Goal: Task Accomplishment & Management: Complete application form

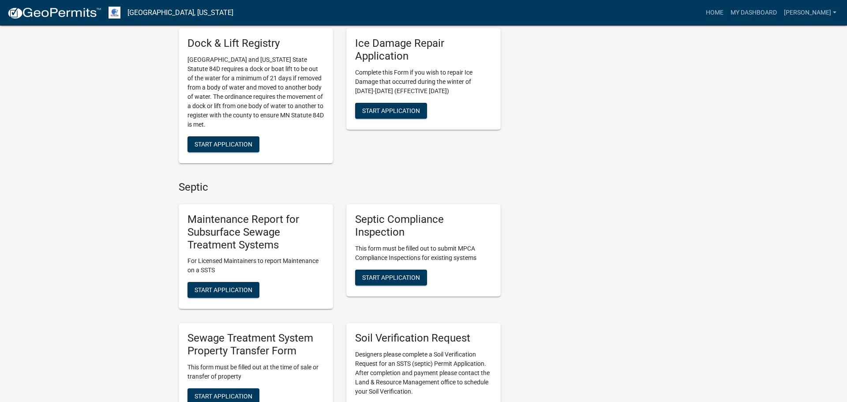
scroll to position [372, 0]
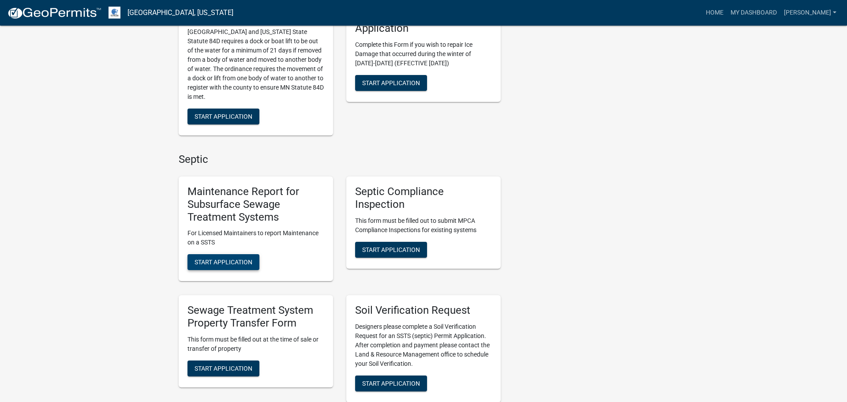
click at [212, 261] on span "Start Application" at bounding box center [223, 261] width 58 height 7
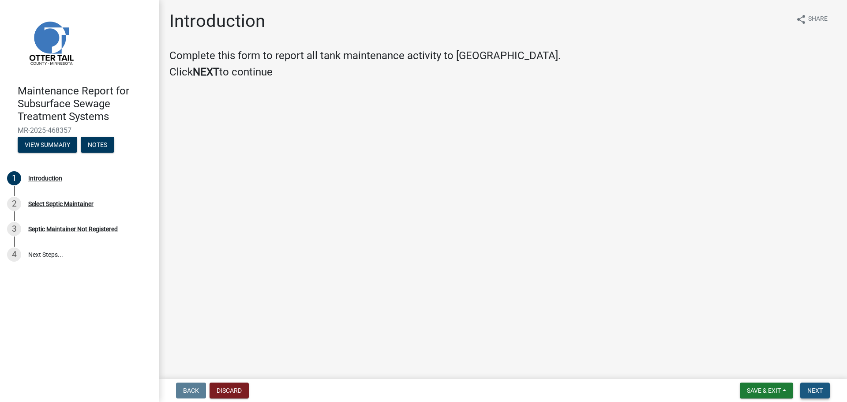
click at [817, 393] on span "Next" at bounding box center [814, 390] width 15 height 7
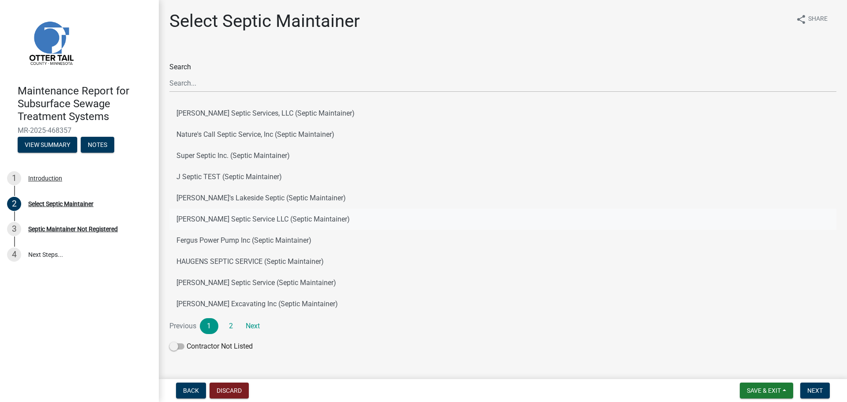
click at [202, 220] on button "[PERSON_NAME] Septic Service LLC (Septic Maintainer)" at bounding box center [502, 219] width 667 height 21
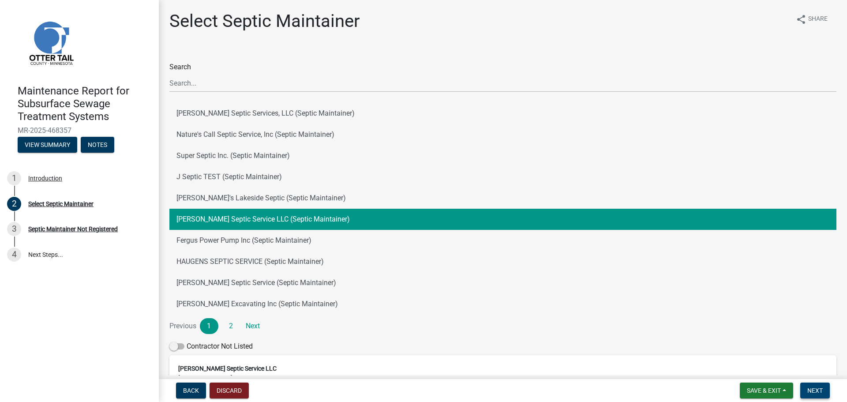
click at [819, 389] on span "Next" at bounding box center [814, 390] width 15 height 7
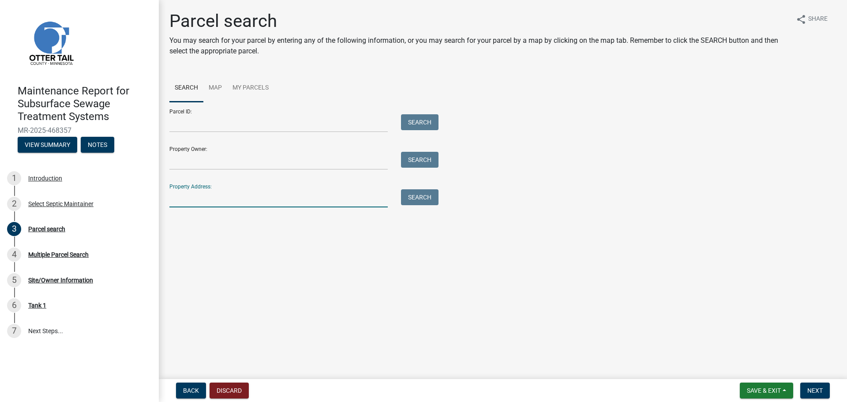
click at [283, 197] on input "Property Address:" at bounding box center [278, 198] width 218 height 18
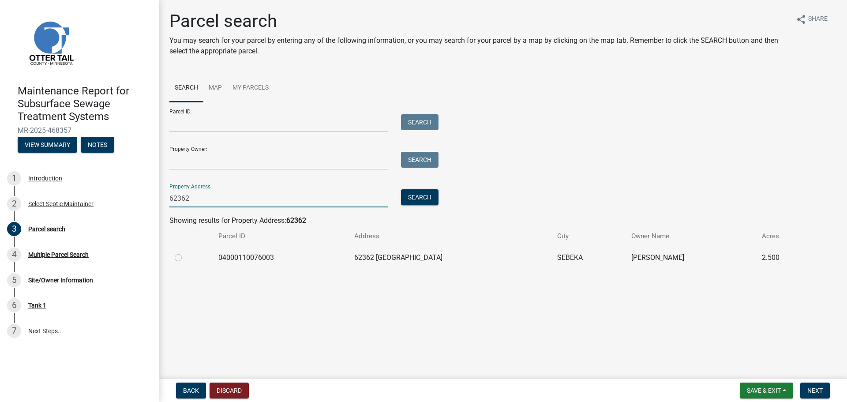
type input "62362"
click at [185, 252] on label at bounding box center [185, 252] width 0 height 0
click at [185, 258] on input "radio" at bounding box center [188, 255] width 6 height 6
radio input "true"
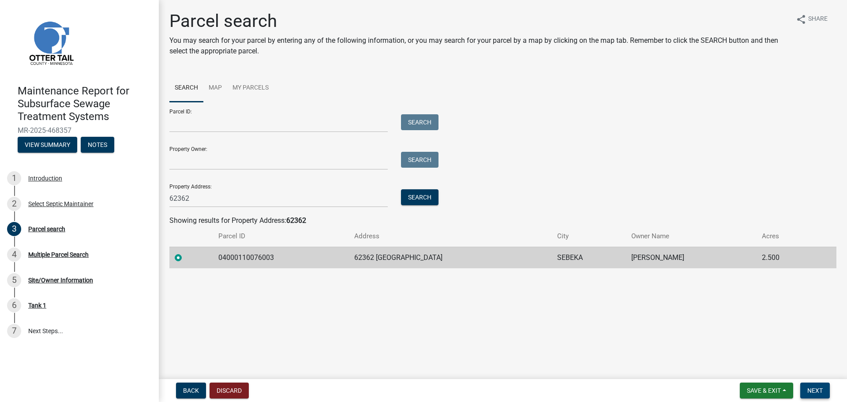
click at [810, 392] on span "Next" at bounding box center [814, 390] width 15 height 7
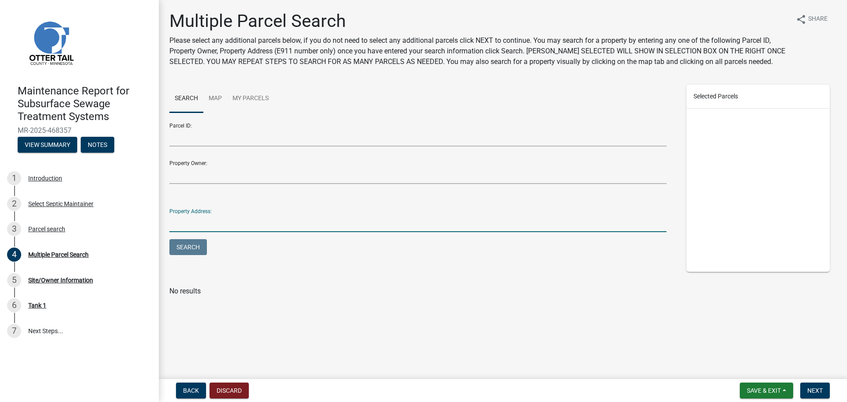
click at [263, 225] on input "Property Address:" at bounding box center [417, 223] width 497 height 18
type input "62362"
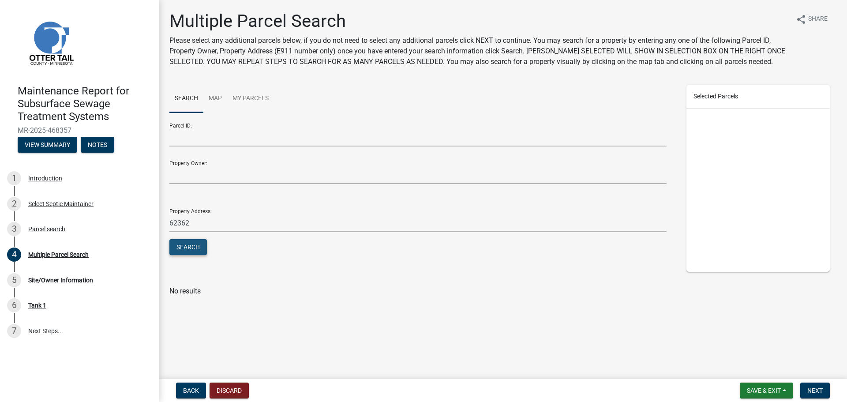
click at [188, 249] on button "Search" at bounding box center [187, 247] width 37 height 16
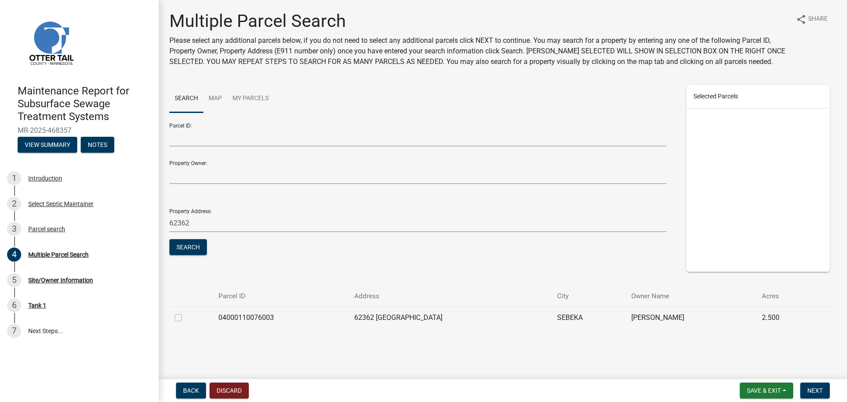
click at [185, 312] on label at bounding box center [185, 312] width 0 height 0
click at [185, 317] on input "checkbox" at bounding box center [188, 315] width 6 height 6
checkbox input "true"
click at [822, 393] on span "Next" at bounding box center [814, 390] width 15 height 7
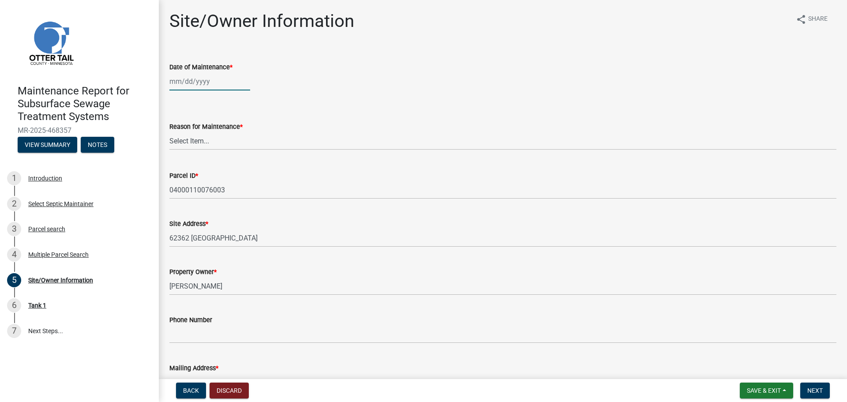
click at [179, 79] on div at bounding box center [209, 81] width 81 height 18
select select "8"
select select "2025"
click at [238, 171] on div "22" at bounding box center [235, 171] width 14 height 14
type input "[DATE]"
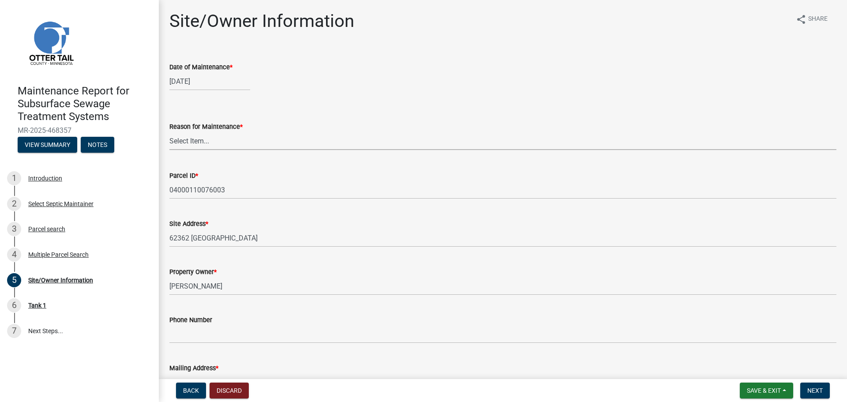
click at [198, 142] on select "Select Item... Called Routine Other" at bounding box center [502, 141] width 667 height 18
click at [169, 132] on select "Select Item... Called Routine Other" at bounding box center [502, 141] width 667 height 18
select select "3ac72b63-7b21-42e4-8192-806faae7a4f1"
drag, startPoint x: 817, startPoint y: 392, endPoint x: 821, endPoint y: 388, distance: 5.6
click at [817, 391] on span "Next" at bounding box center [814, 390] width 15 height 7
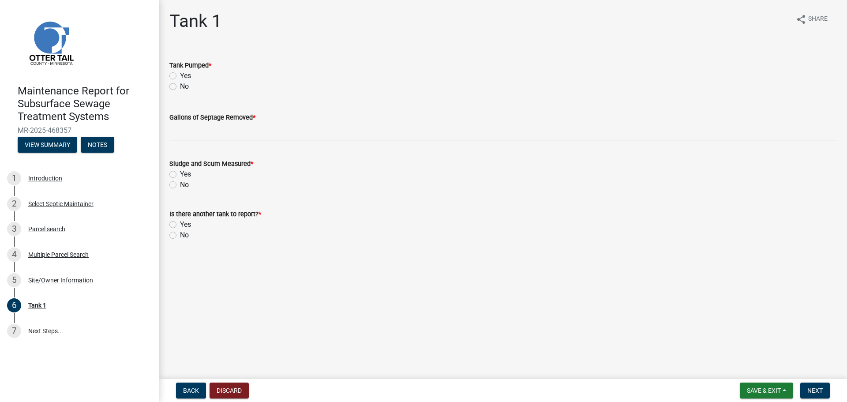
click at [180, 72] on label "Yes" at bounding box center [185, 76] width 11 height 11
click at [180, 72] on input "Yes" at bounding box center [183, 74] width 6 height 6
radio input "true"
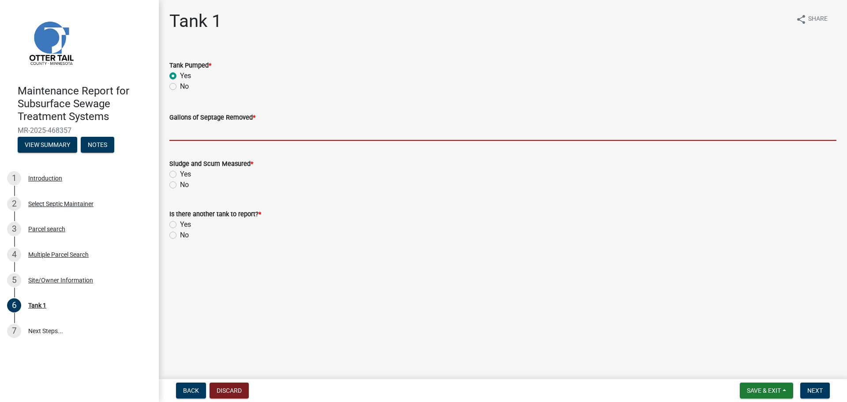
click at [182, 132] on input "Gallons of Septage Removed *" at bounding box center [502, 132] width 667 height 18
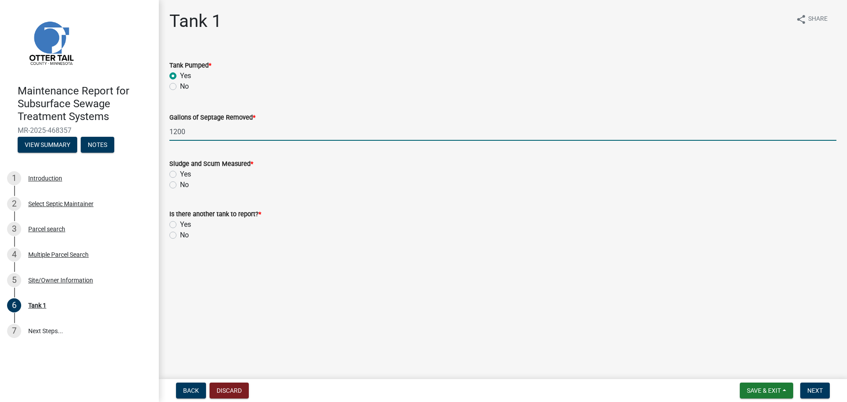
type input "1200"
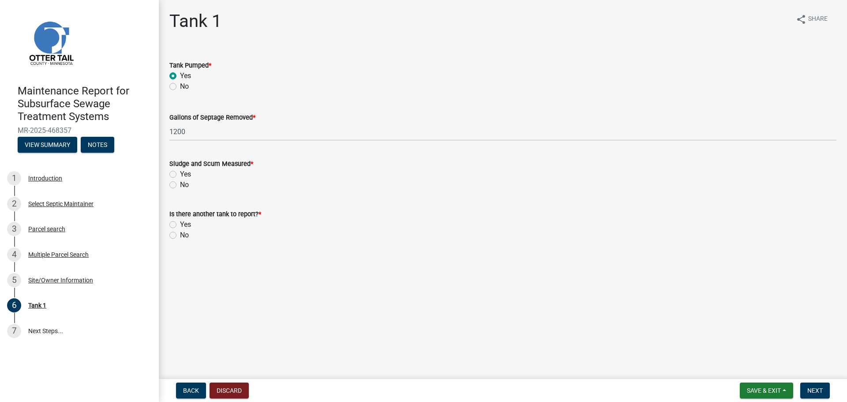
click at [180, 185] on label "No" at bounding box center [184, 184] width 9 height 11
click at [180, 185] on input "No" at bounding box center [183, 182] width 6 height 6
radio input "true"
click at [180, 232] on label "No" at bounding box center [184, 235] width 9 height 11
click at [180, 232] on input "No" at bounding box center [183, 233] width 6 height 6
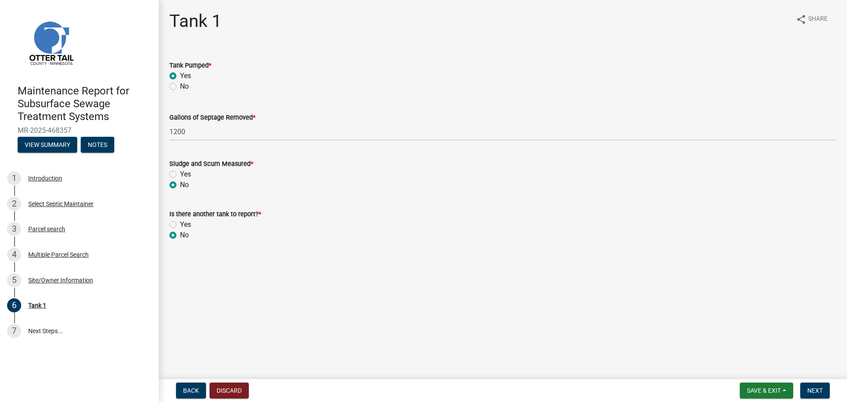
radio input "true"
click at [814, 390] on span "Next" at bounding box center [814, 390] width 15 height 7
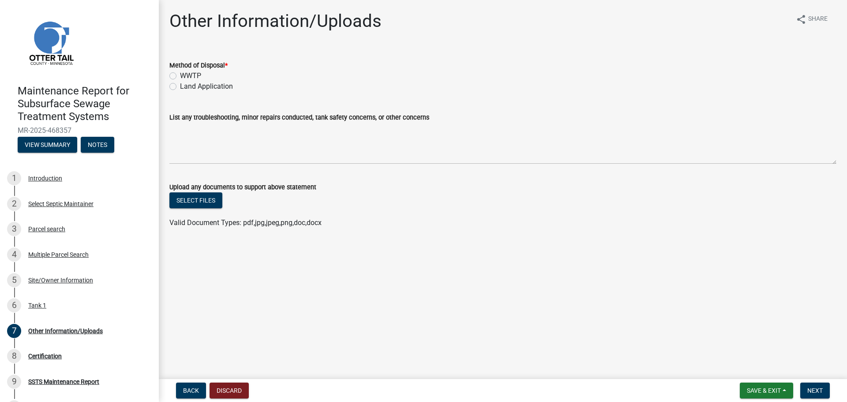
click at [180, 87] on label "Land Application" at bounding box center [206, 86] width 53 height 11
click at [180, 87] on input "Land Application" at bounding box center [183, 84] width 6 height 6
radio input "true"
click at [818, 395] on button "Next" at bounding box center [815, 390] width 30 height 16
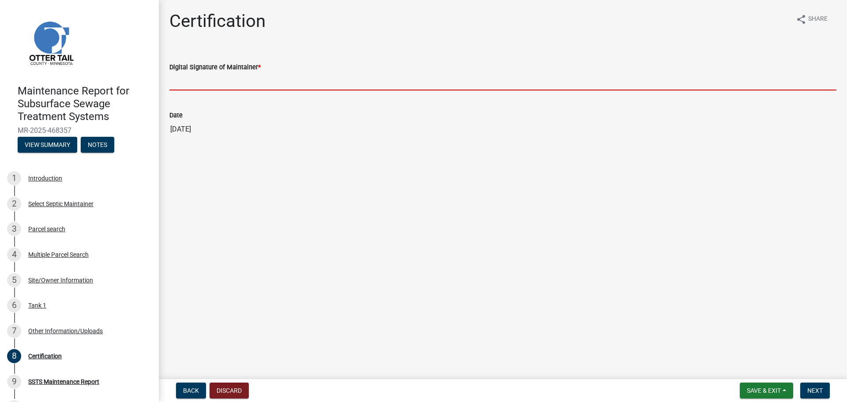
click at [227, 84] on input "Digital Signature of Maintainer *" at bounding box center [502, 81] width 667 height 18
type input "[PERSON_NAME]"
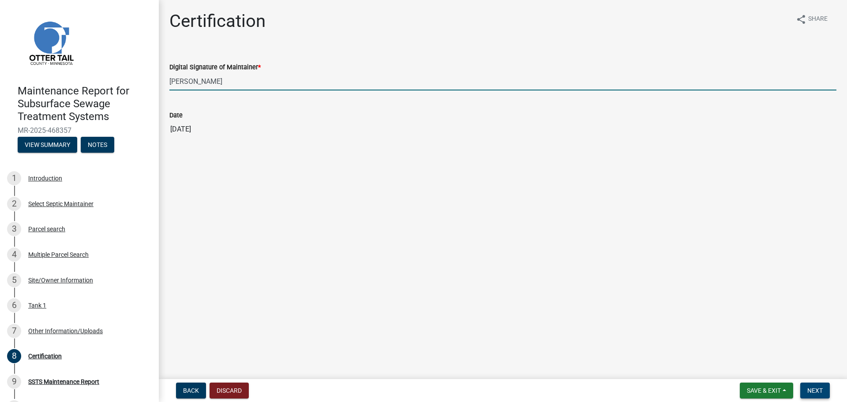
click at [816, 393] on span "Next" at bounding box center [814, 390] width 15 height 7
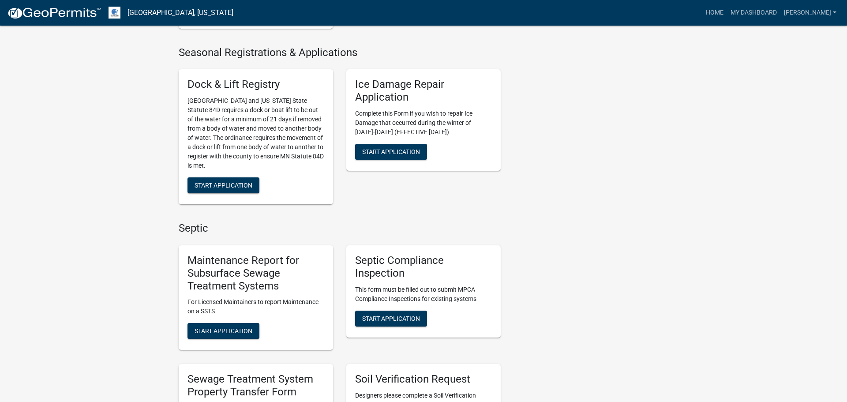
scroll to position [314, 0]
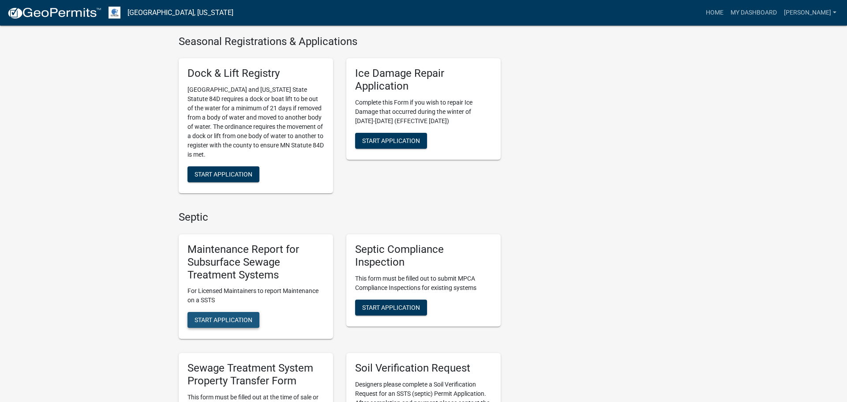
click at [228, 317] on span "Start Application" at bounding box center [223, 319] width 58 height 7
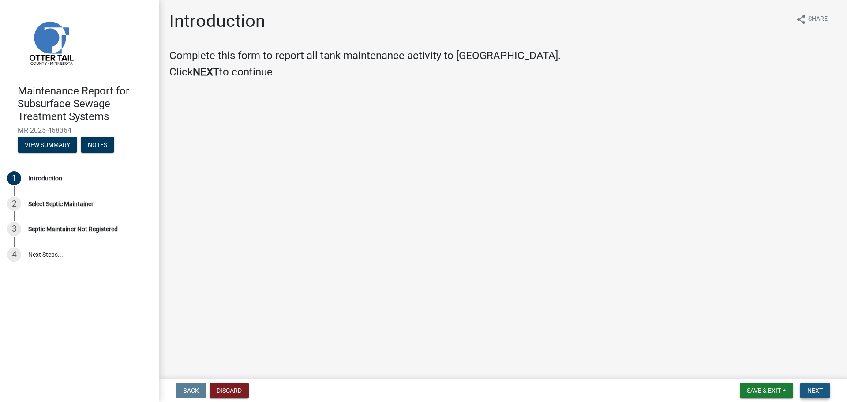
click at [823, 393] on button "Next" at bounding box center [815, 390] width 30 height 16
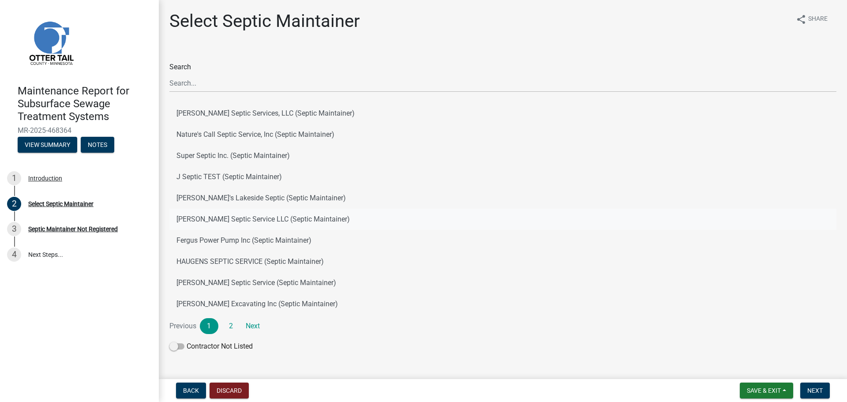
click at [296, 218] on button "[PERSON_NAME] Septic Service LLC (Septic Maintainer)" at bounding box center [502, 219] width 667 height 21
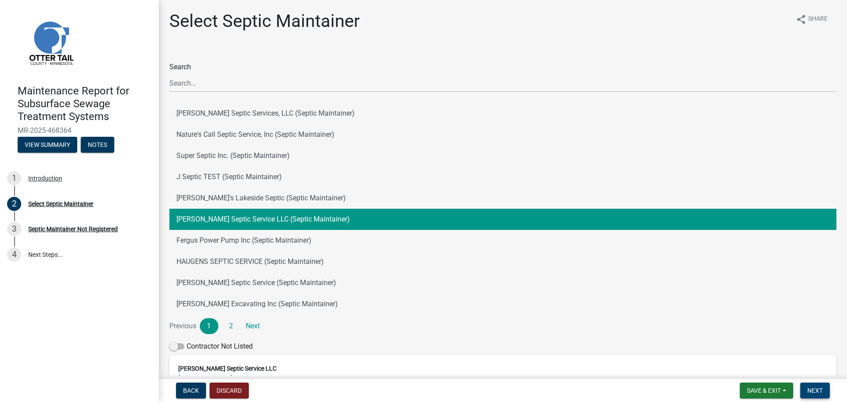
click at [814, 392] on span "Next" at bounding box center [814, 390] width 15 height 7
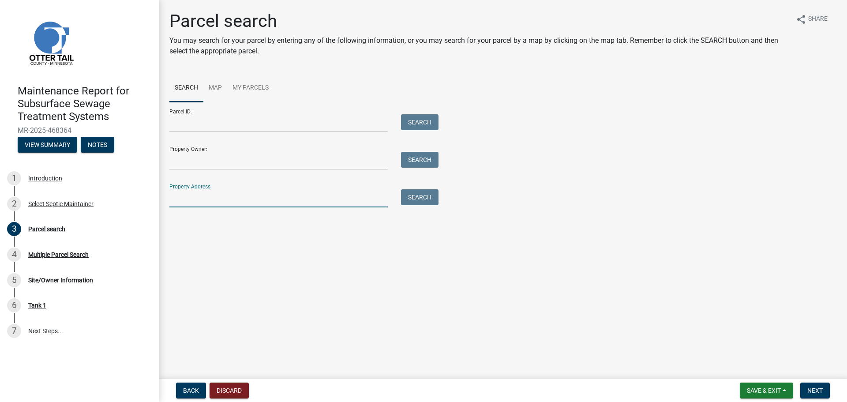
click at [318, 200] on input "Property Address:" at bounding box center [278, 198] width 218 height 18
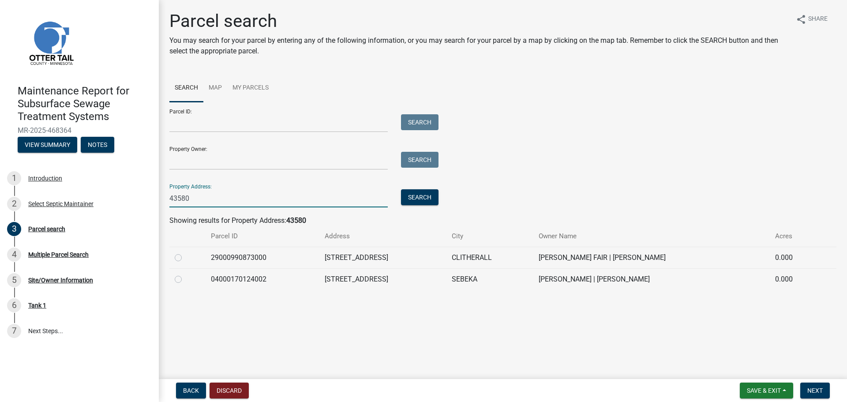
type input "43580"
click at [185, 274] on label at bounding box center [185, 274] width 0 height 0
click at [185, 280] on input "radio" at bounding box center [188, 277] width 6 height 6
radio input "true"
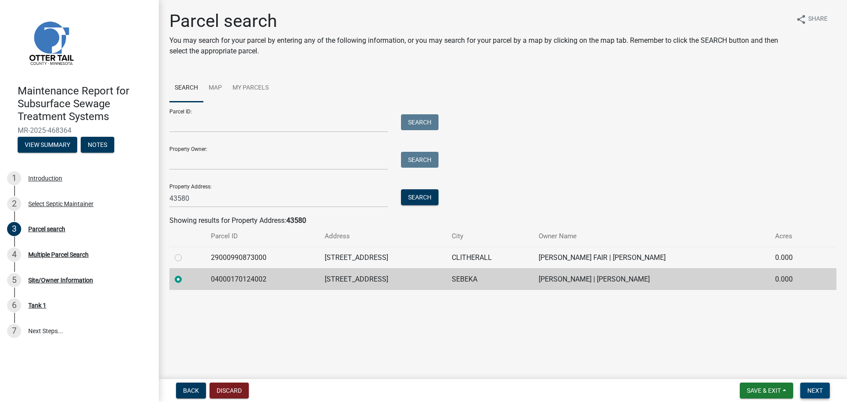
click at [820, 393] on span "Next" at bounding box center [814, 390] width 15 height 7
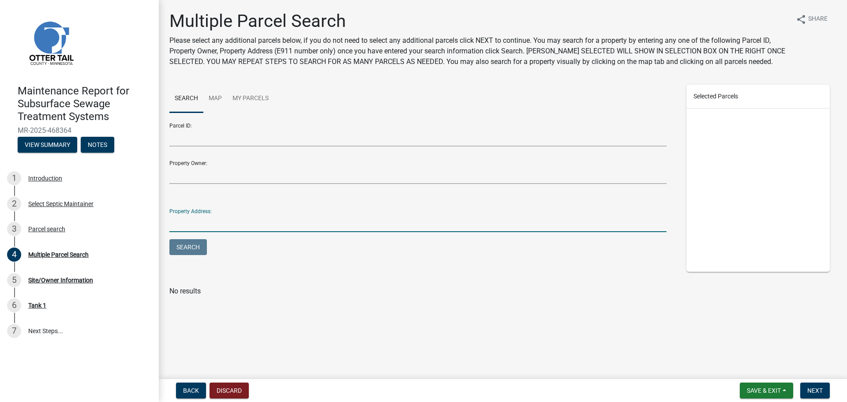
click at [269, 216] on input "Property Address:" at bounding box center [417, 223] width 497 height 18
type input "43580"
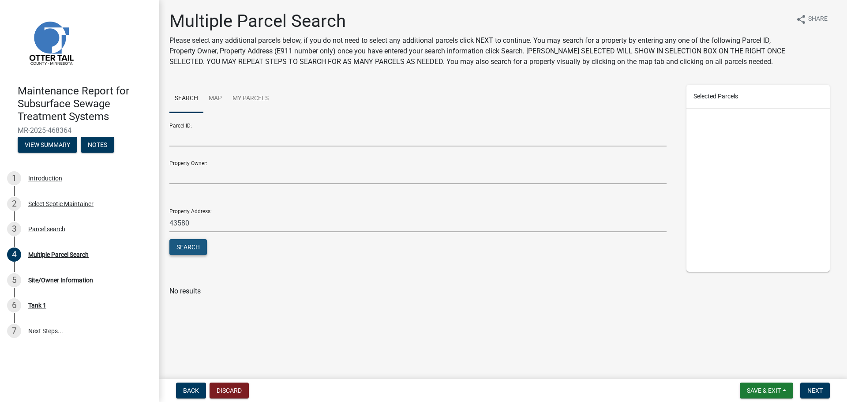
click at [198, 247] on button "Search" at bounding box center [187, 247] width 37 height 16
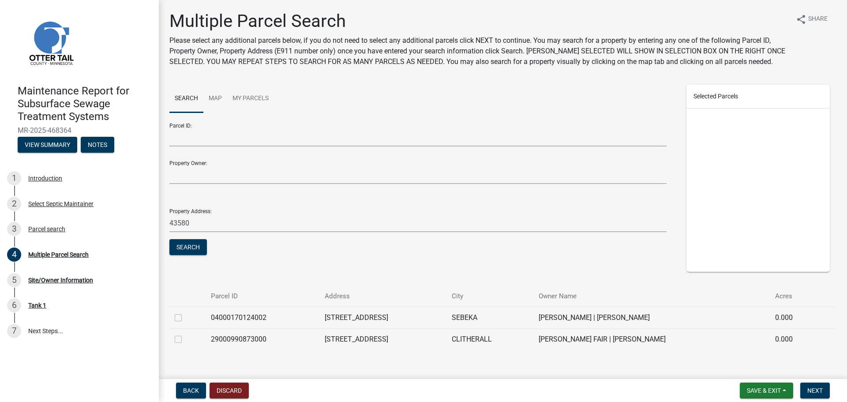
click at [185, 312] on label at bounding box center [185, 312] width 0 height 0
click at [185, 316] on input "checkbox" at bounding box center [188, 315] width 6 height 6
checkbox input "true"
click at [818, 390] on span "Next" at bounding box center [814, 390] width 15 height 7
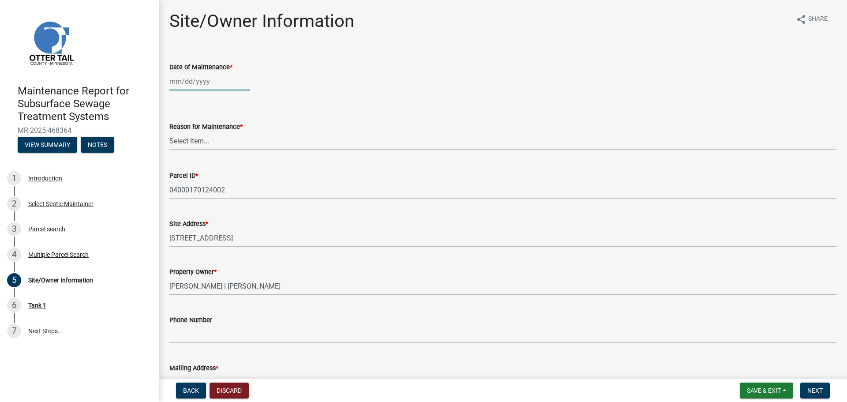
click at [190, 77] on div at bounding box center [209, 81] width 81 height 18
select select "8"
select select "2025"
click at [236, 171] on div "22" at bounding box center [235, 171] width 14 height 14
type input "[DATE]"
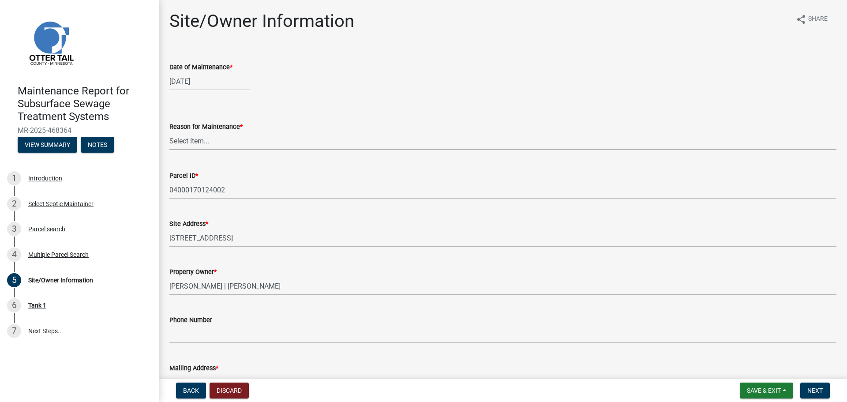
click at [202, 142] on select "Select Item... Called Routine Other" at bounding box center [502, 141] width 667 height 18
click at [169, 132] on select "Select Item... Called Routine Other" at bounding box center [502, 141] width 667 height 18
select select "3ac72b63-7b21-42e4-8192-806faae7a4f1"
click at [816, 392] on span "Next" at bounding box center [814, 390] width 15 height 7
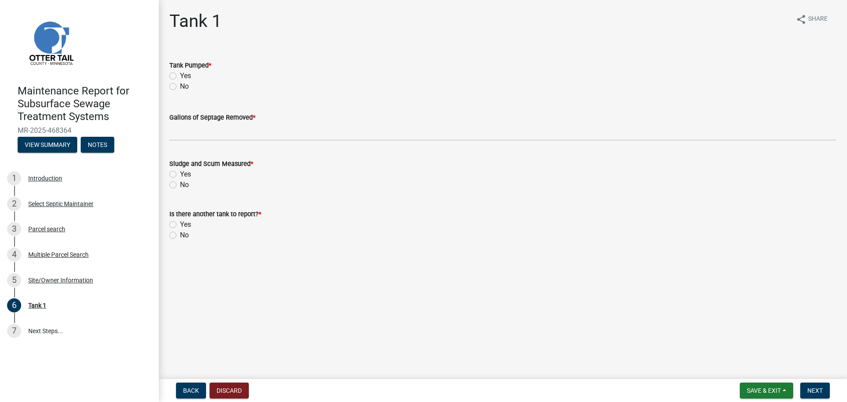
click at [180, 75] on label "Yes" at bounding box center [185, 76] width 11 height 11
click at [180, 75] on input "Yes" at bounding box center [183, 74] width 6 height 6
radio input "true"
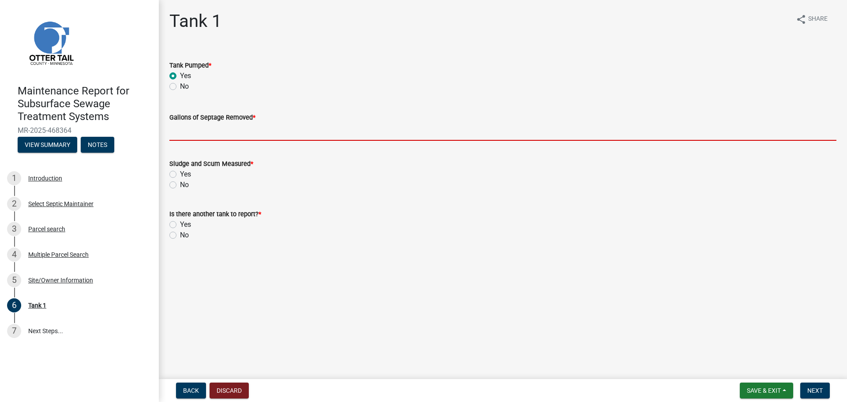
click at [182, 132] on input "Gallons of Septage Removed *" at bounding box center [502, 132] width 667 height 18
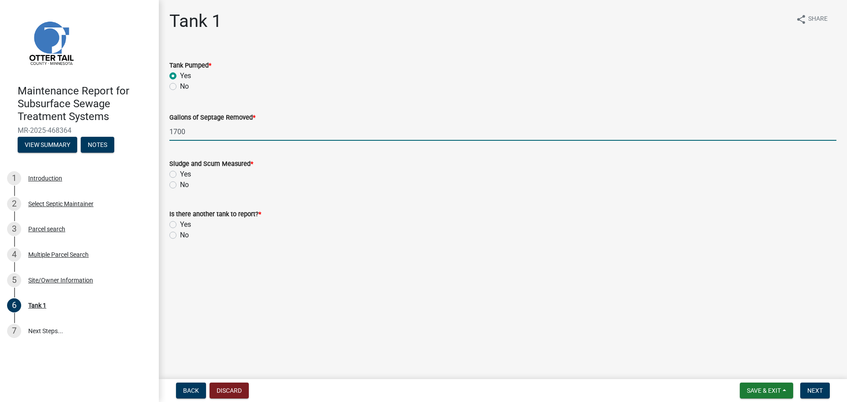
type input "1700"
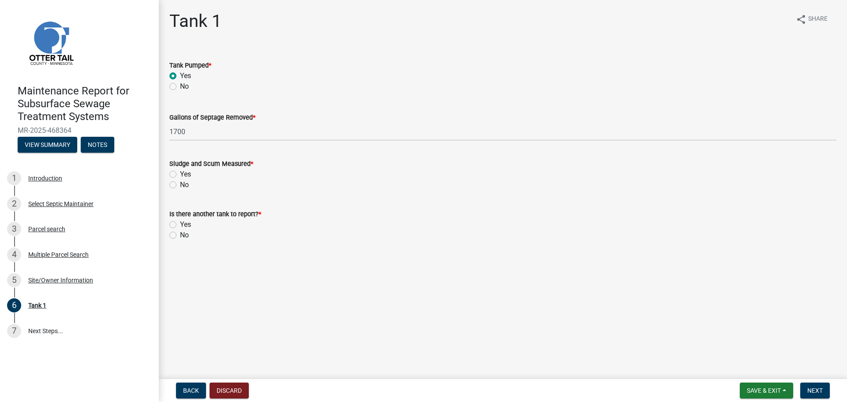
click at [180, 184] on label "No" at bounding box center [184, 184] width 9 height 11
click at [180, 184] on input "No" at bounding box center [183, 182] width 6 height 6
radio input "true"
click at [180, 234] on label "No" at bounding box center [184, 235] width 9 height 11
click at [180, 234] on input "No" at bounding box center [183, 233] width 6 height 6
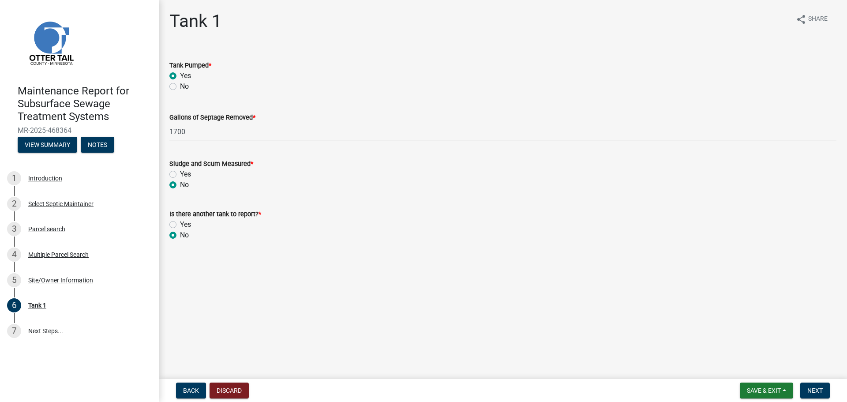
radio input "true"
click at [814, 386] on button "Next" at bounding box center [815, 390] width 30 height 16
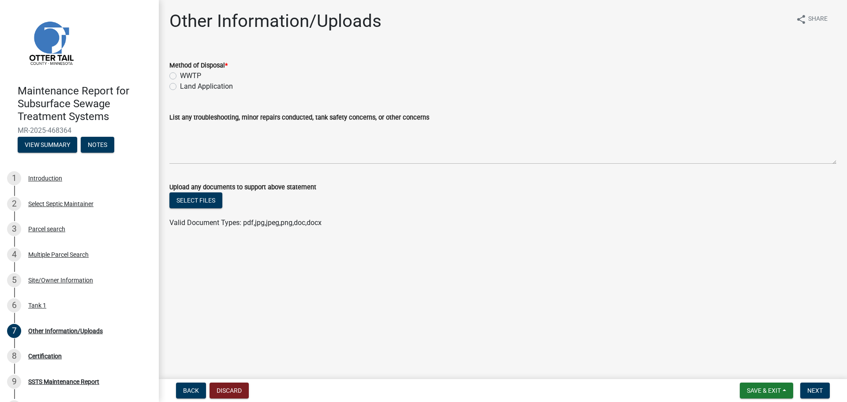
click at [180, 85] on label "Land Application" at bounding box center [206, 86] width 53 height 11
click at [180, 85] on input "Land Application" at bounding box center [183, 84] width 6 height 6
radio input "true"
click at [814, 390] on span "Next" at bounding box center [814, 390] width 15 height 7
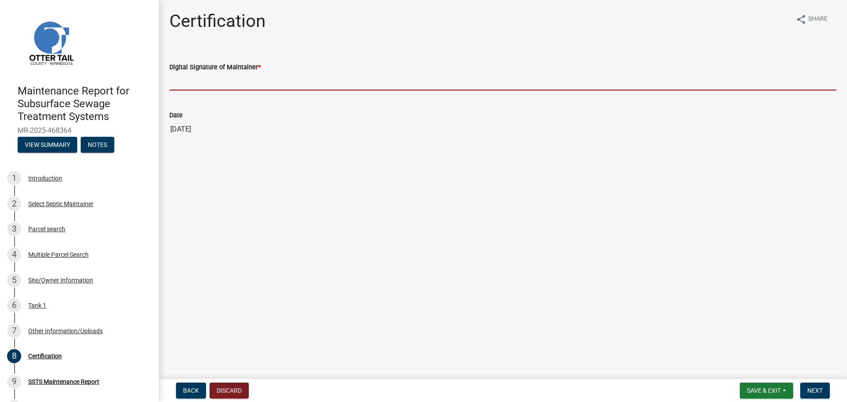
click at [235, 86] on input "Digital Signature of Maintainer *" at bounding box center [502, 81] width 667 height 18
type input "[PERSON_NAME]"
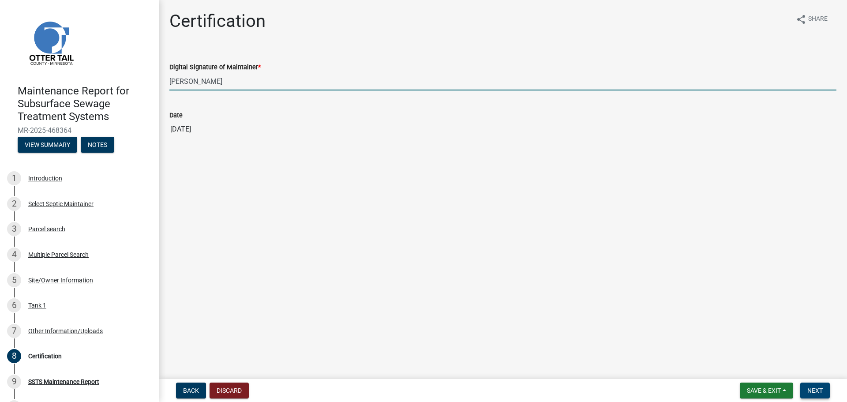
click at [814, 395] on button "Next" at bounding box center [815, 390] width 30 height 16
